Goal: Transaction & Acquisition: Purchase product/service

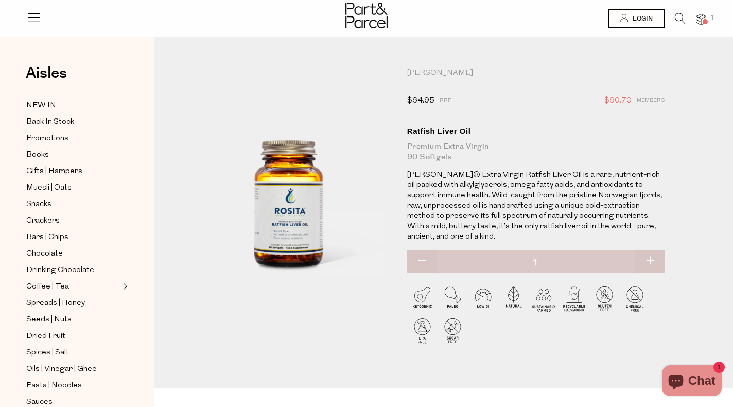
click at [681, 15] on icon at bounding box center [680, 18] width 11 height 11
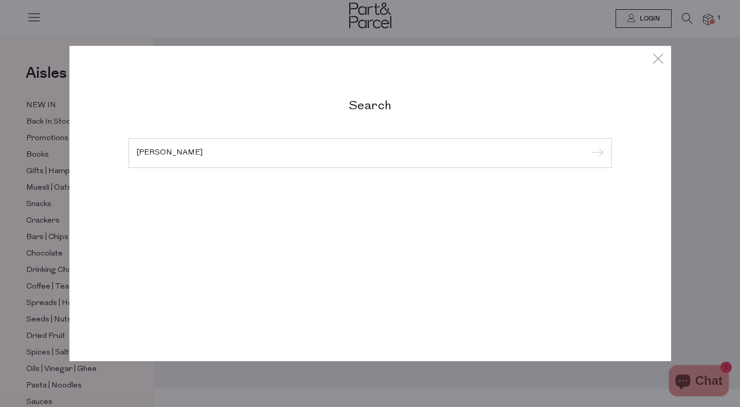
type input "[PERSON_NAME]"
click at [592, 146] on input "submit" at bounding box center [596, 153] width 15 height 15
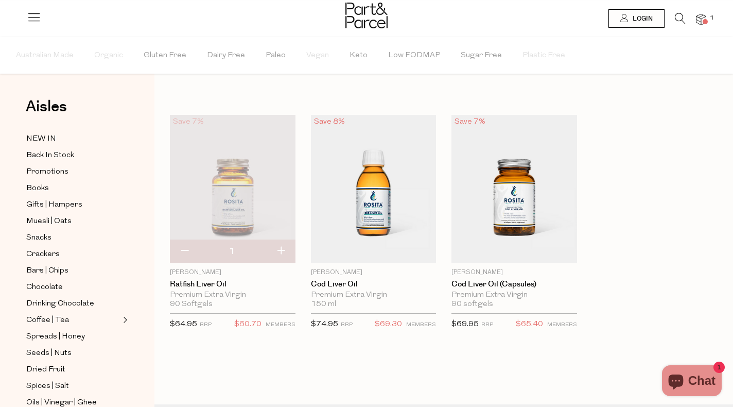
click at [221, 219] on img at bounding box center [233, 189] width 126 height 148
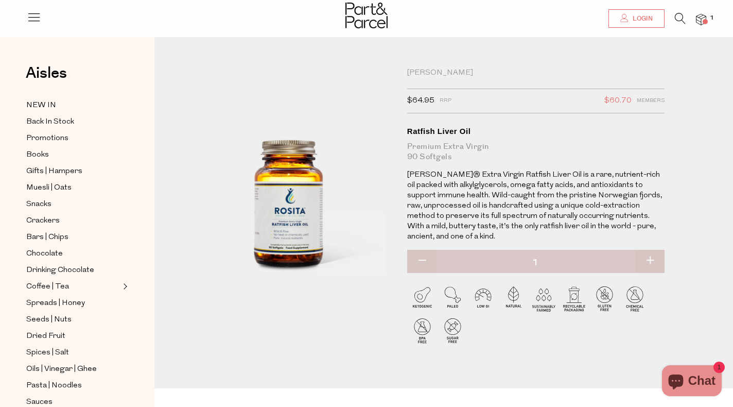
click at [631, 16] on span "Login" at bounding box center [641, 18] width 23 height 9
